Goal: Transaction & Acquisition: Purchase product/service

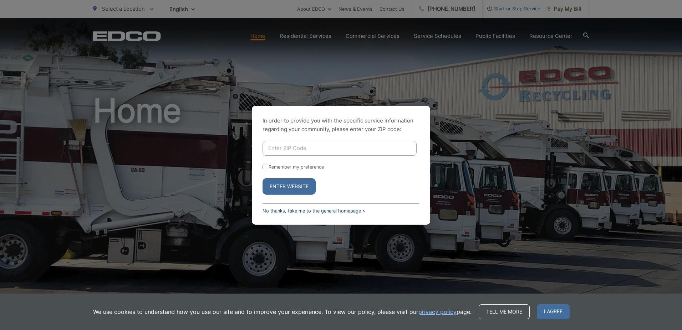
click at [306, 208] on link "No thanks, take me to the general homepage >" at bounding box center [314, 210] width 103 height 5
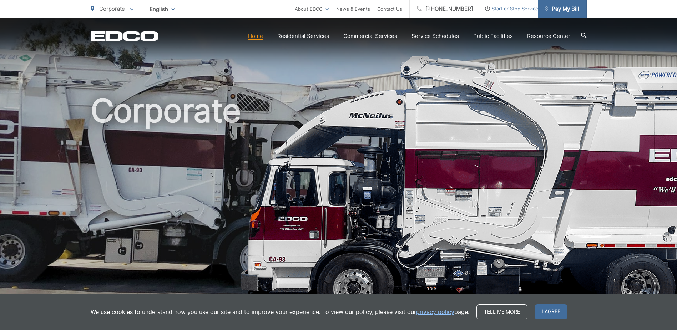
click at [571, 5] on link "Pay My Bill" at bounding box center [562, 9] width 49 height 18
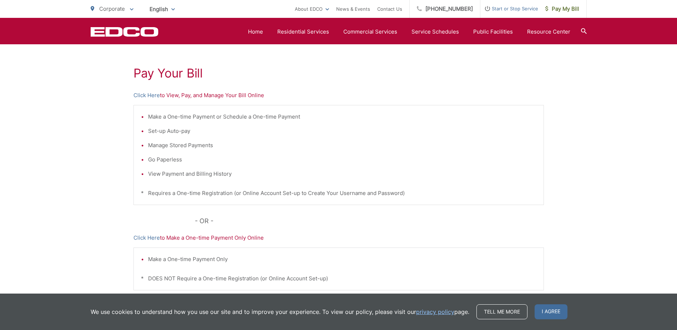
scroll to position [107, 0]
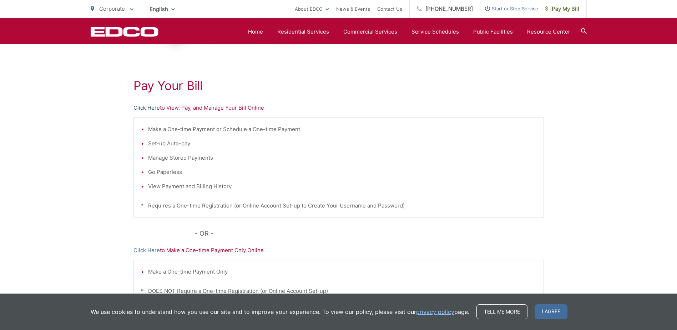
click at [153, 106] on link "Click Here" at bounding box center [146, 107] width 26 height 9
